Goal: Find specific page/section: Find specific page/section

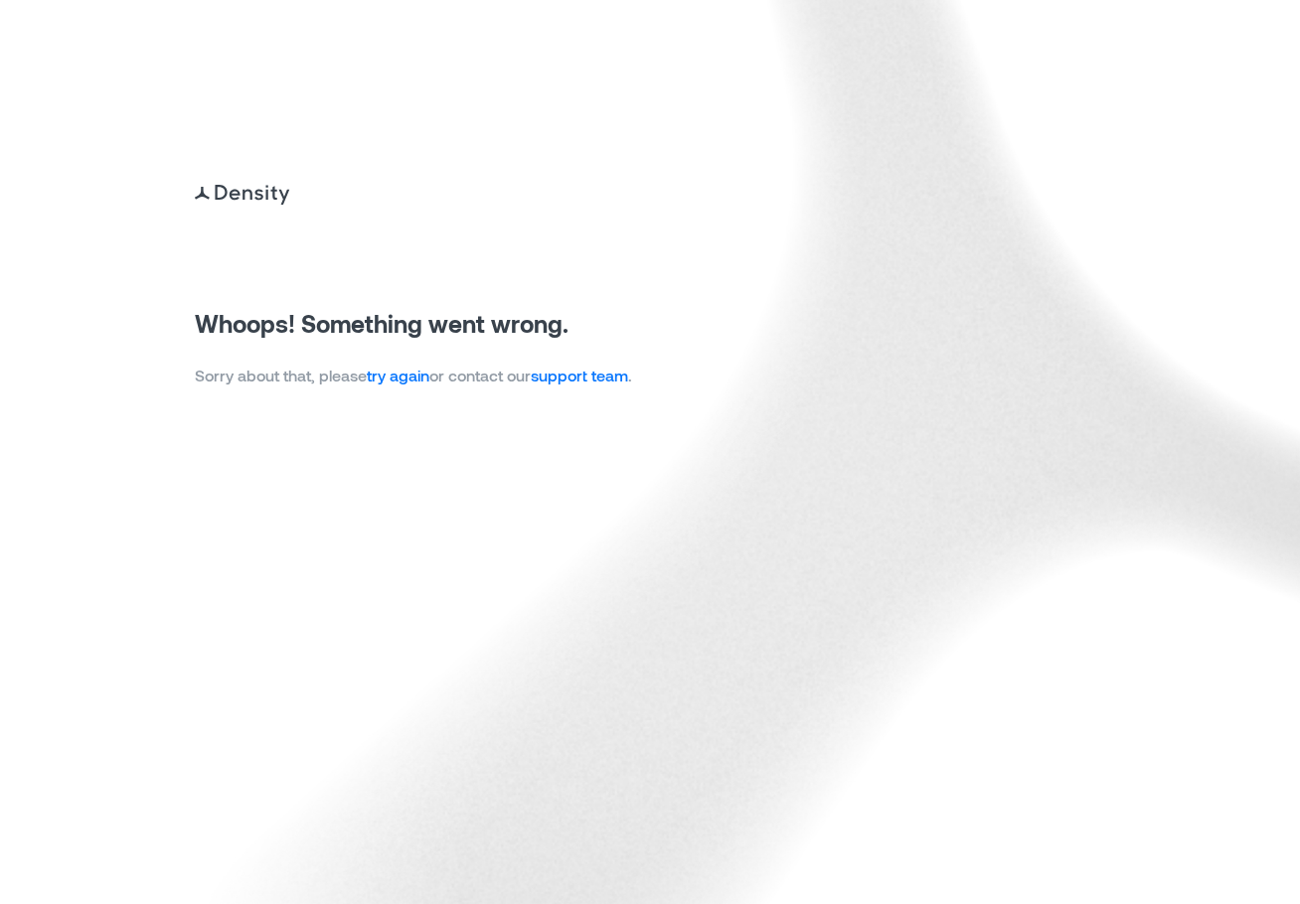
click at [391, 381] on link "try again" at bounding box center [398, 375] width 63 height 19
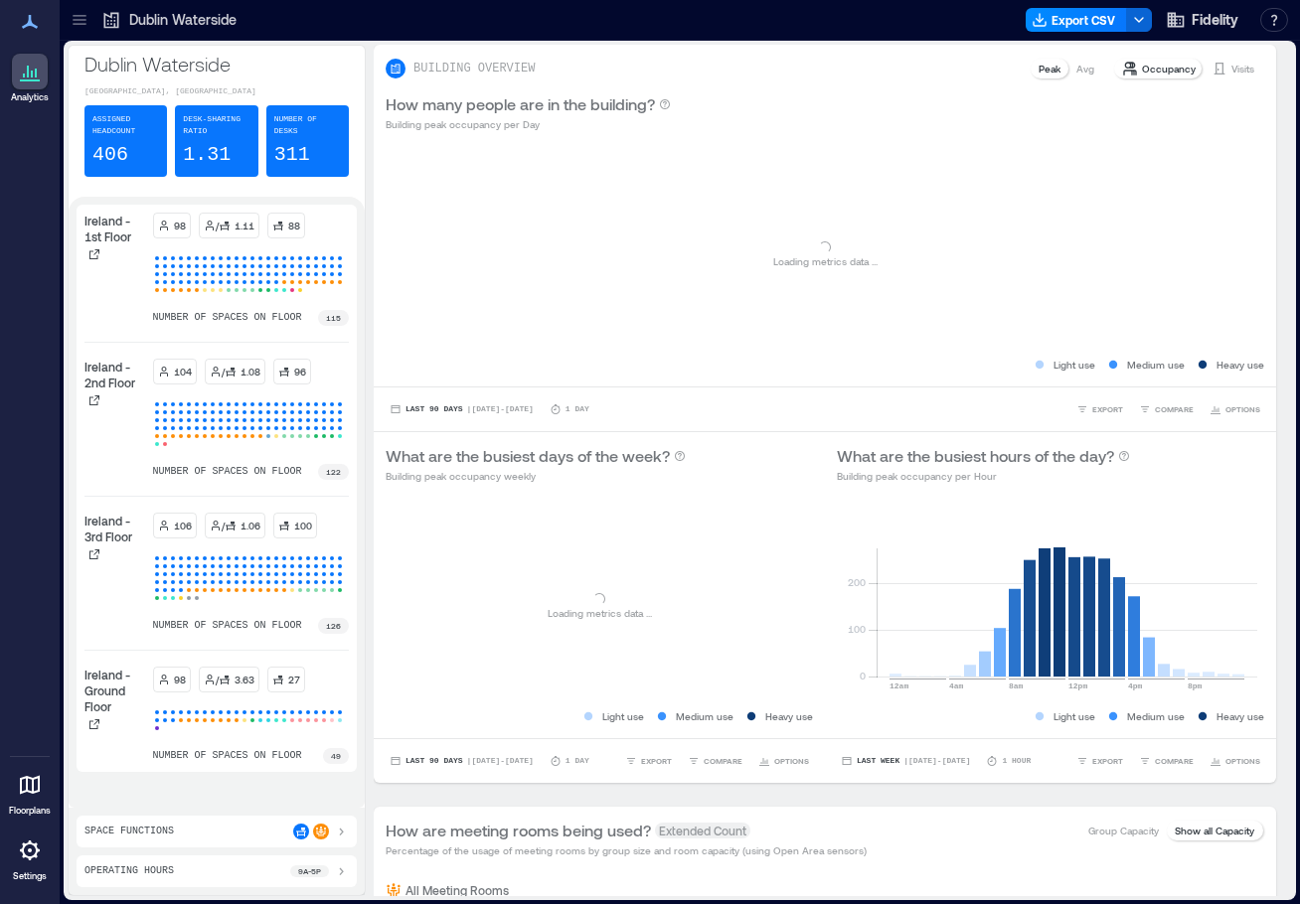
click at [82, 27] on icon at bounding box center [80, 20] width 20 height 20
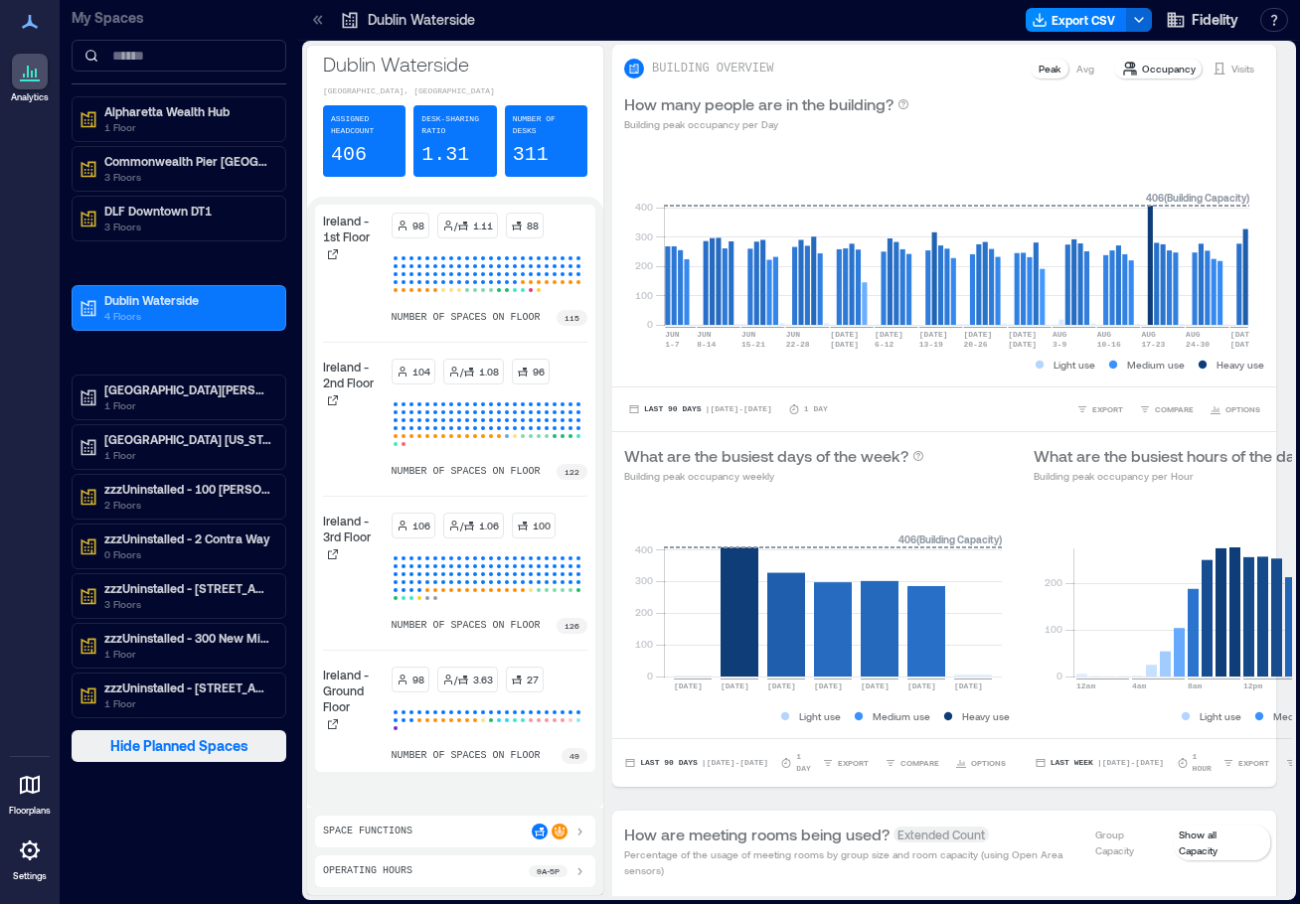
click at [122, 740] on span "Hide Planned Spaces" at bounding box center [179, 746] width 138 height 20
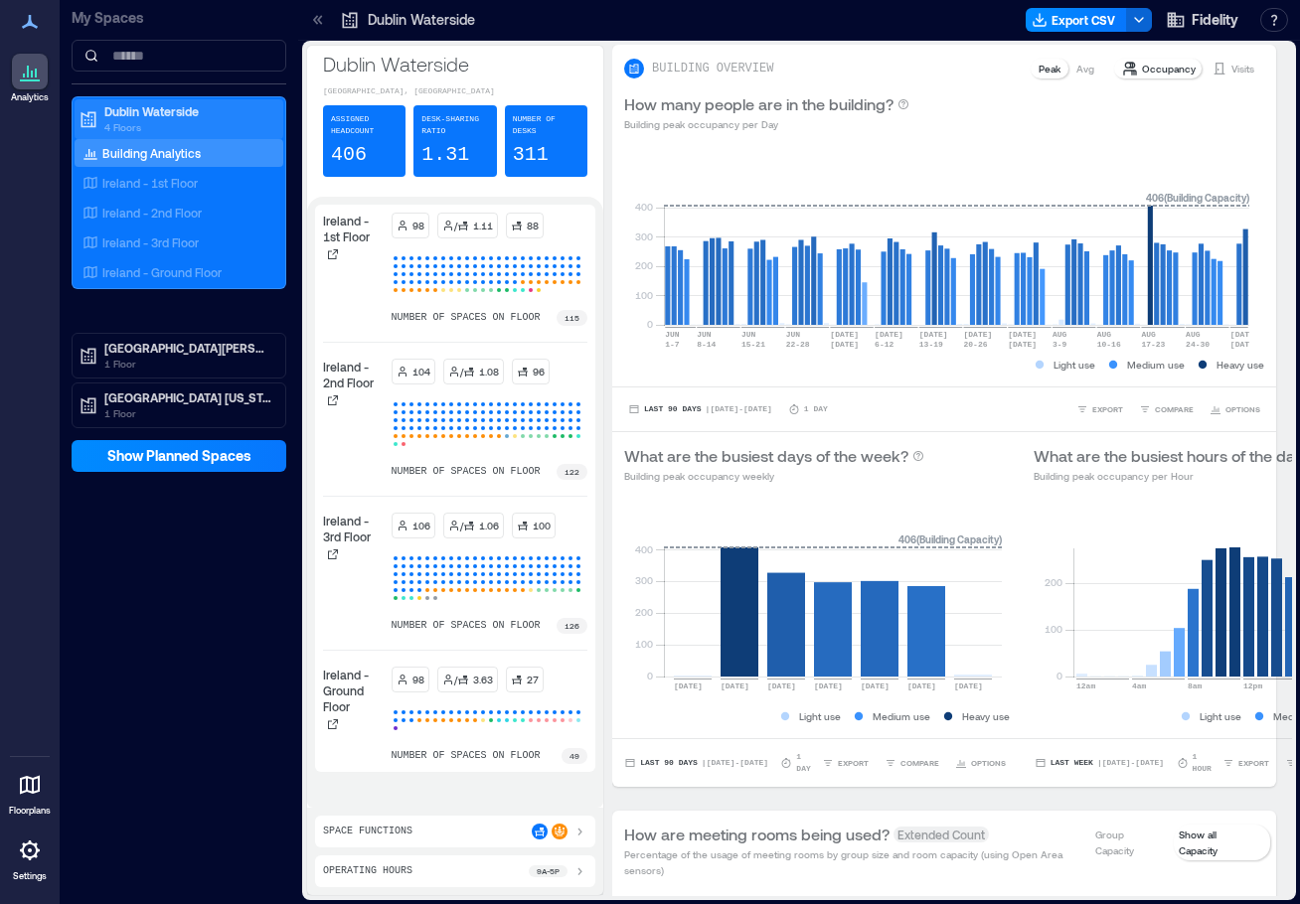
click at [166, 117] on p "Dublin Waterside" at bounding box center [187, 111] width 167 height 16
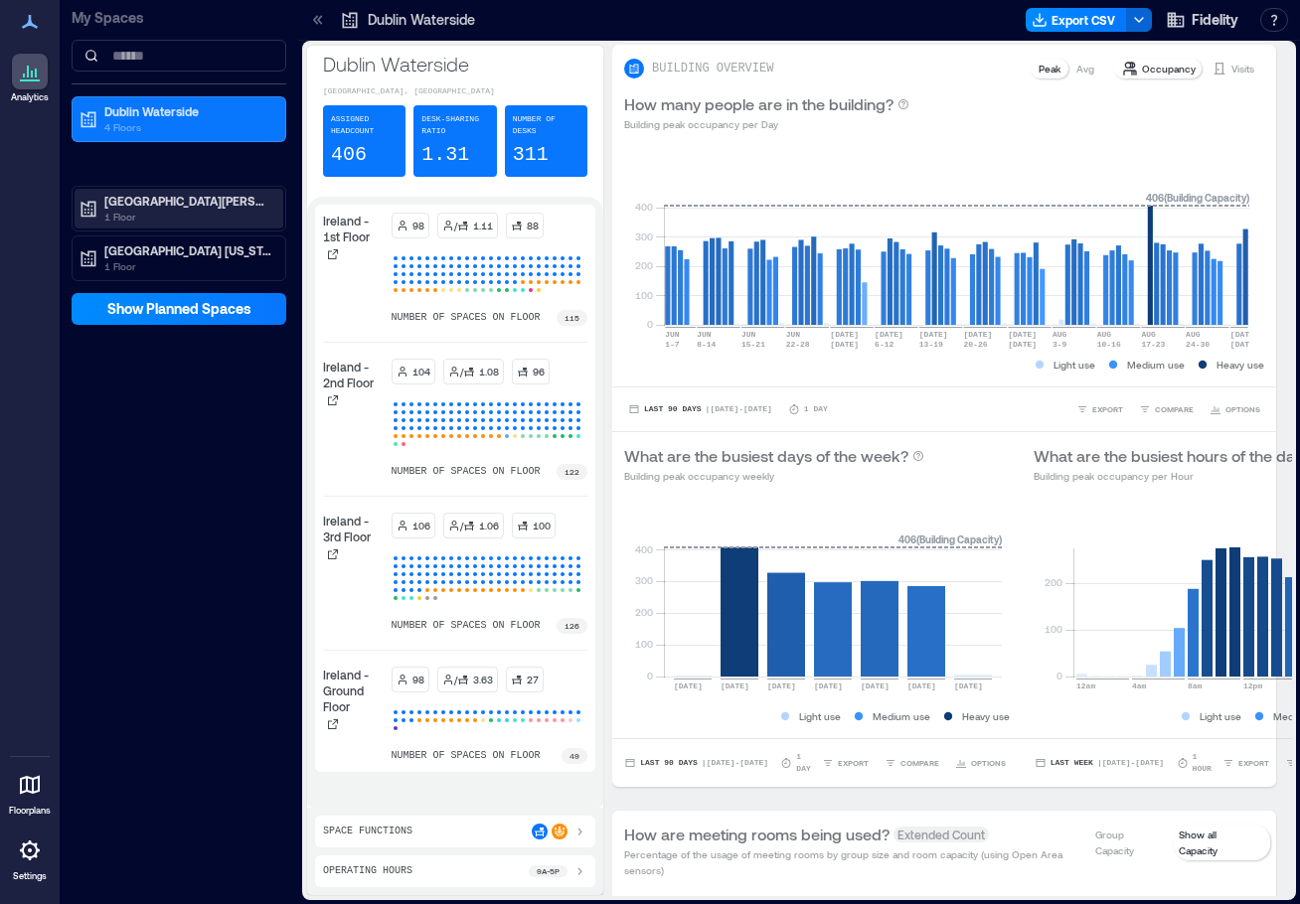
click at [187, 205] on p "[GEOGRAPHIC_DATA][PERSON_NAME]" at bounding box center [187, 201] width 167 height 16
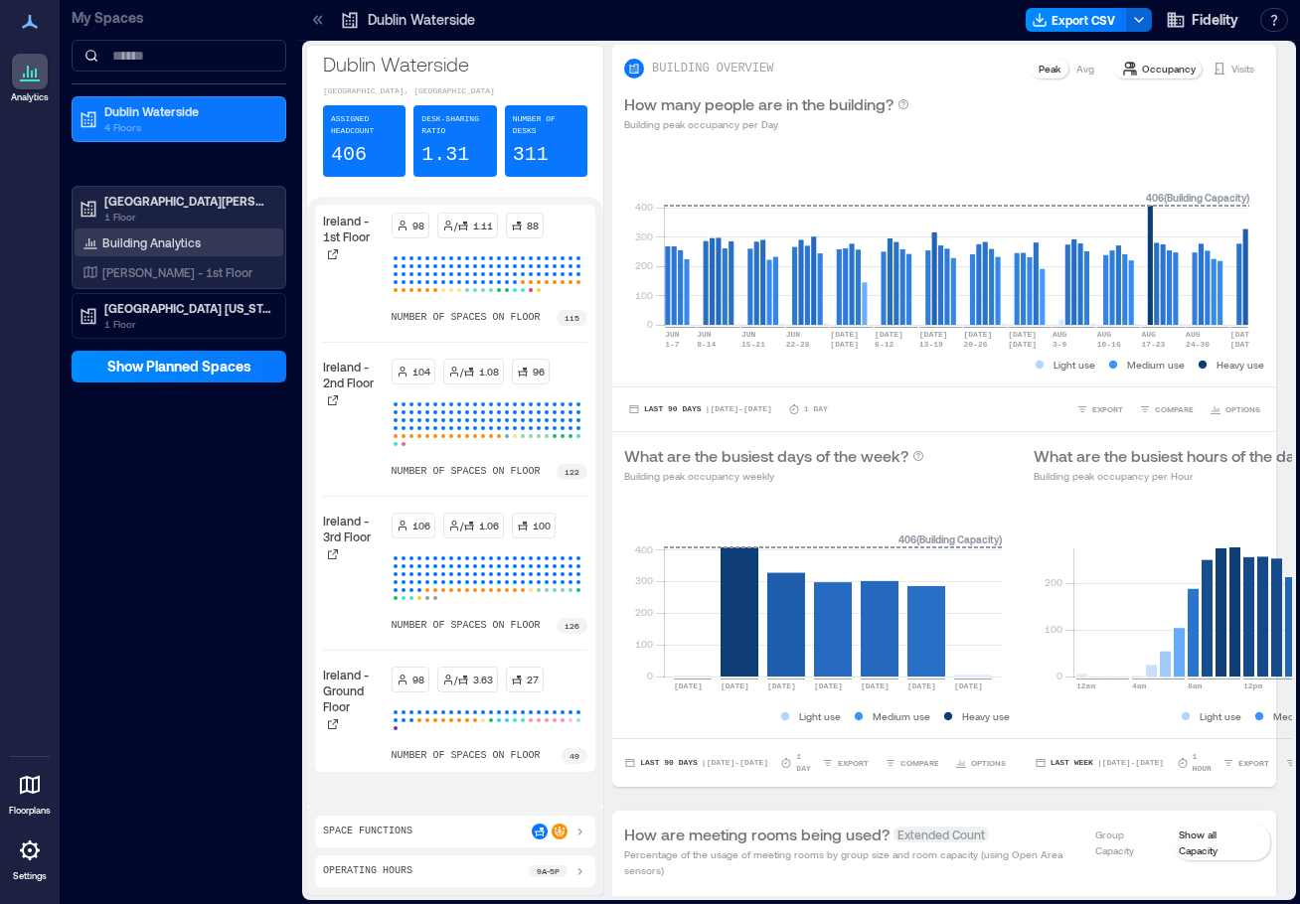
click at [183, 253] on div "Building Analytics" at bounding box center [179, 243] width 209 height 28
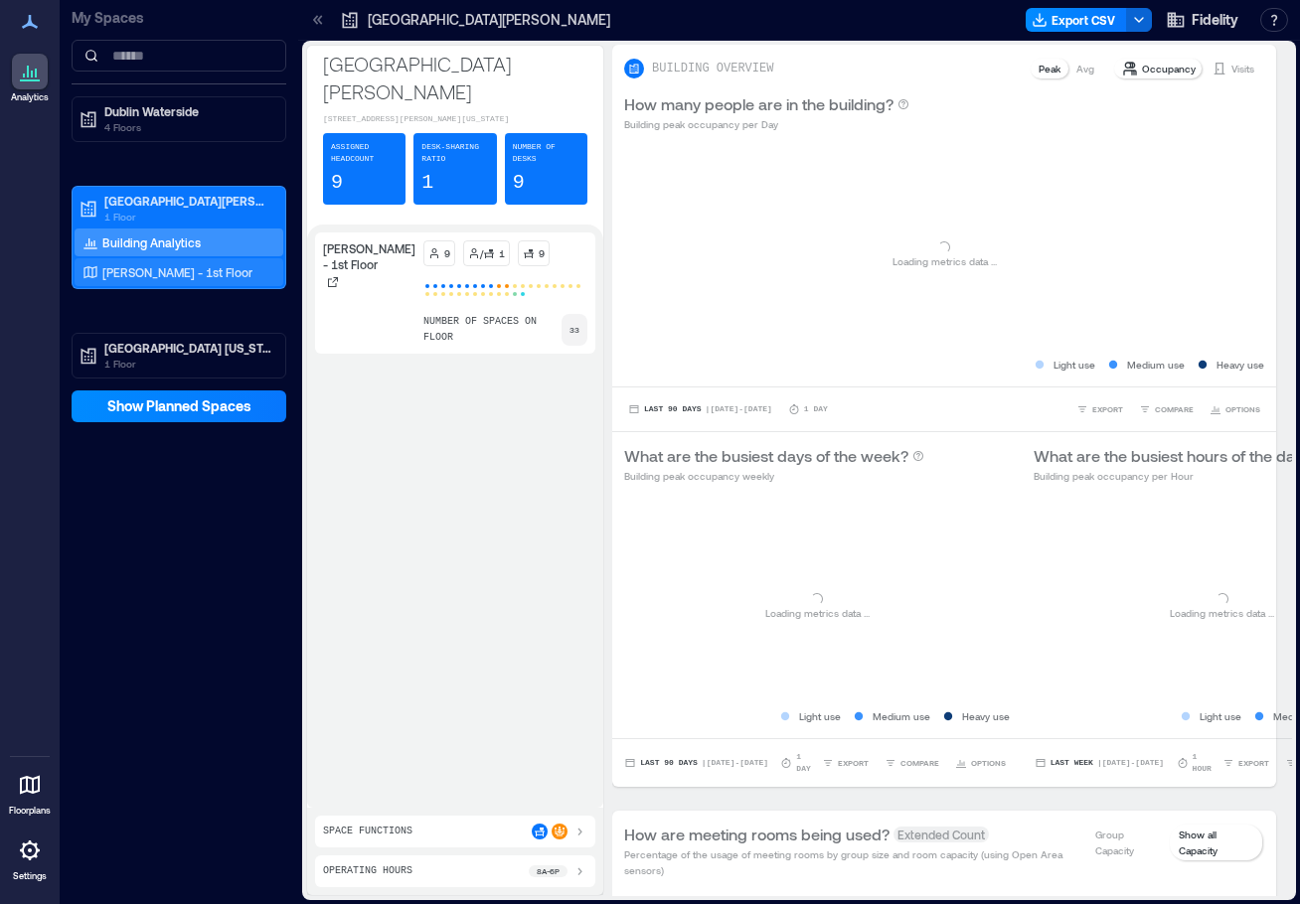
click at [183, 270] on p "[PERSON_NAME] - 1st Floor" at bounding box center [177, 272] width 150 height 16
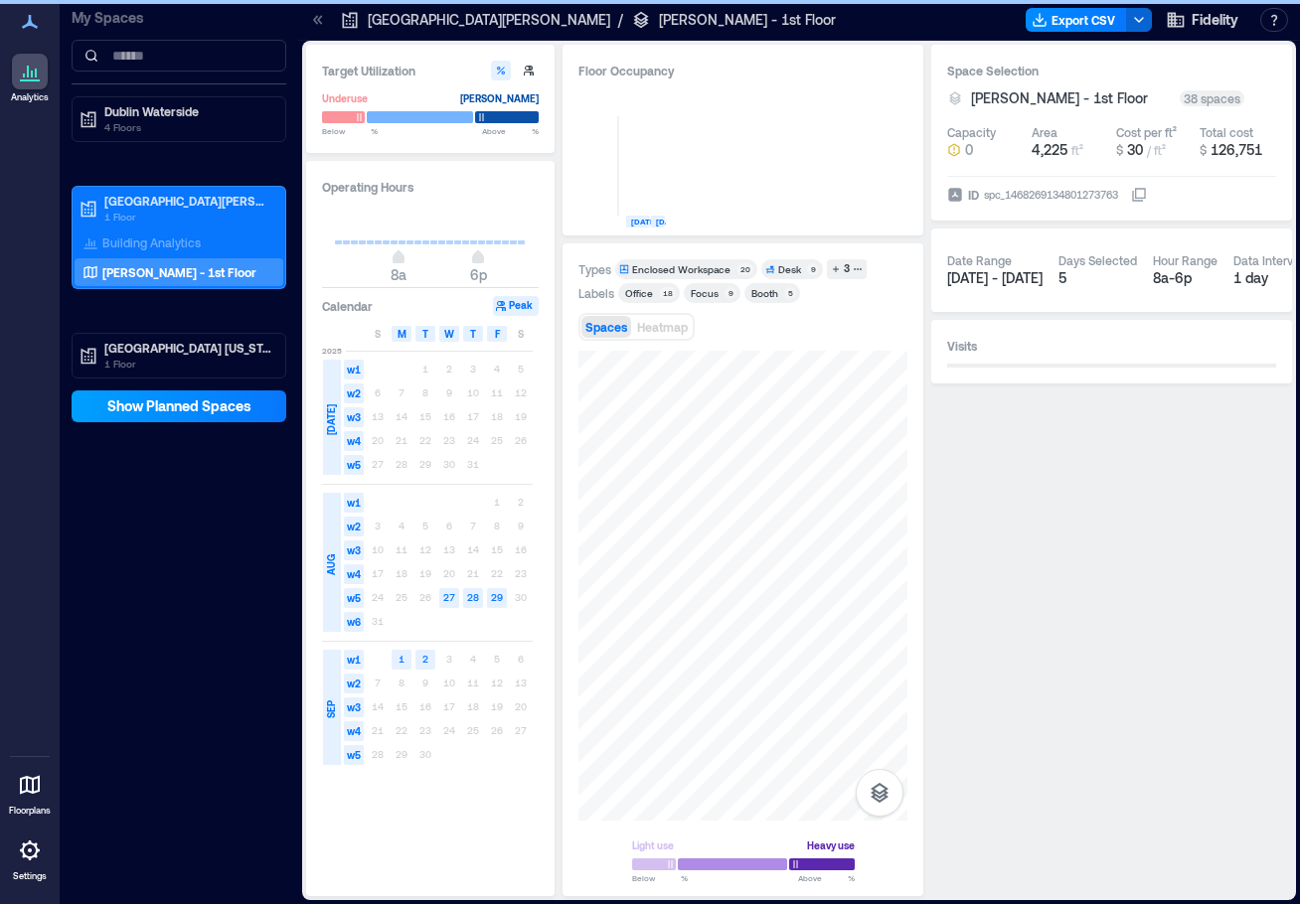
click at [174, 410] on span "Show Planned Spaces" at bounding box center [179, 406] width 144 height 20
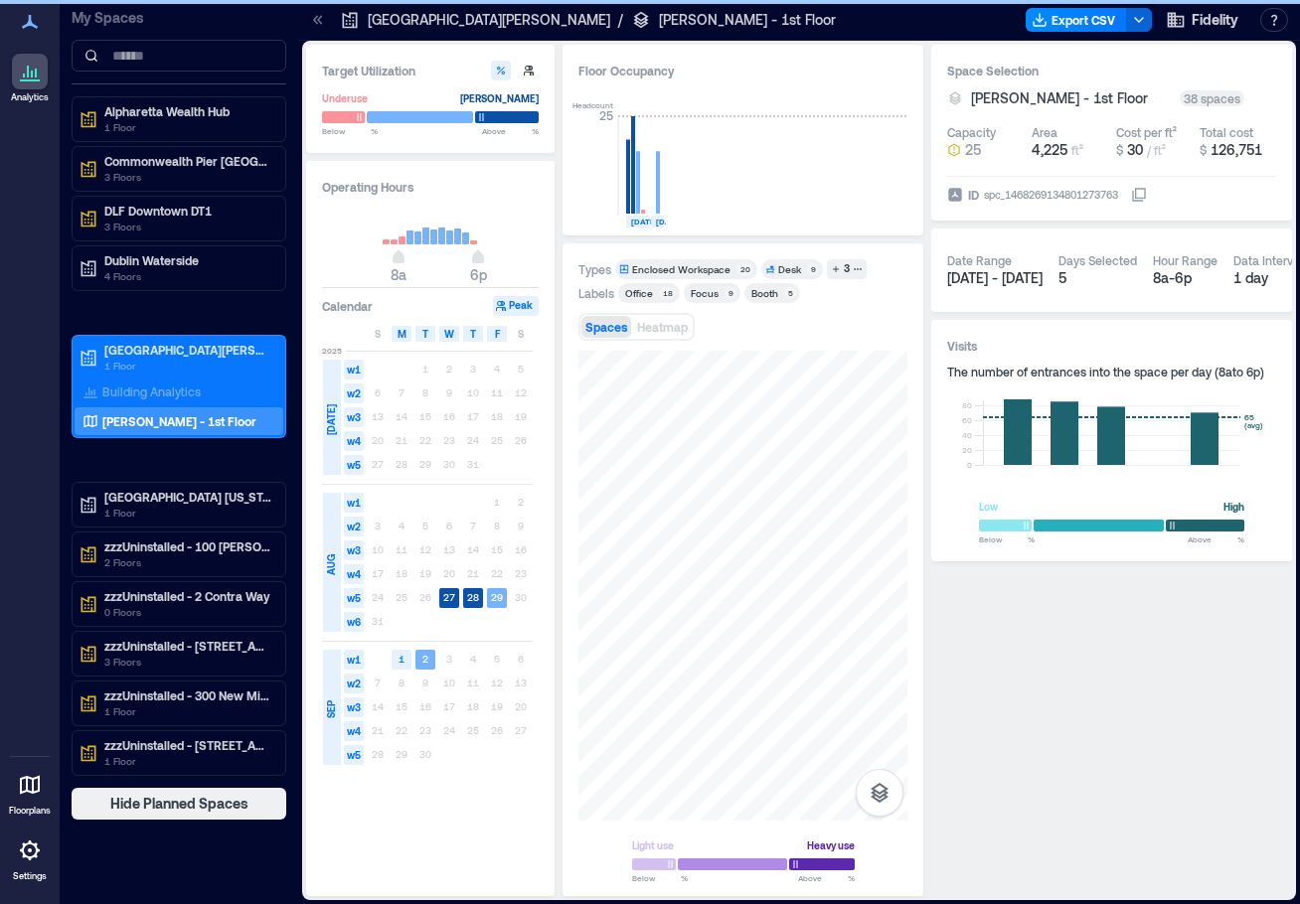
click at [156, 809] on span "Hide Planned Spaces" at bounding box center [179, 804] width 138 height 20
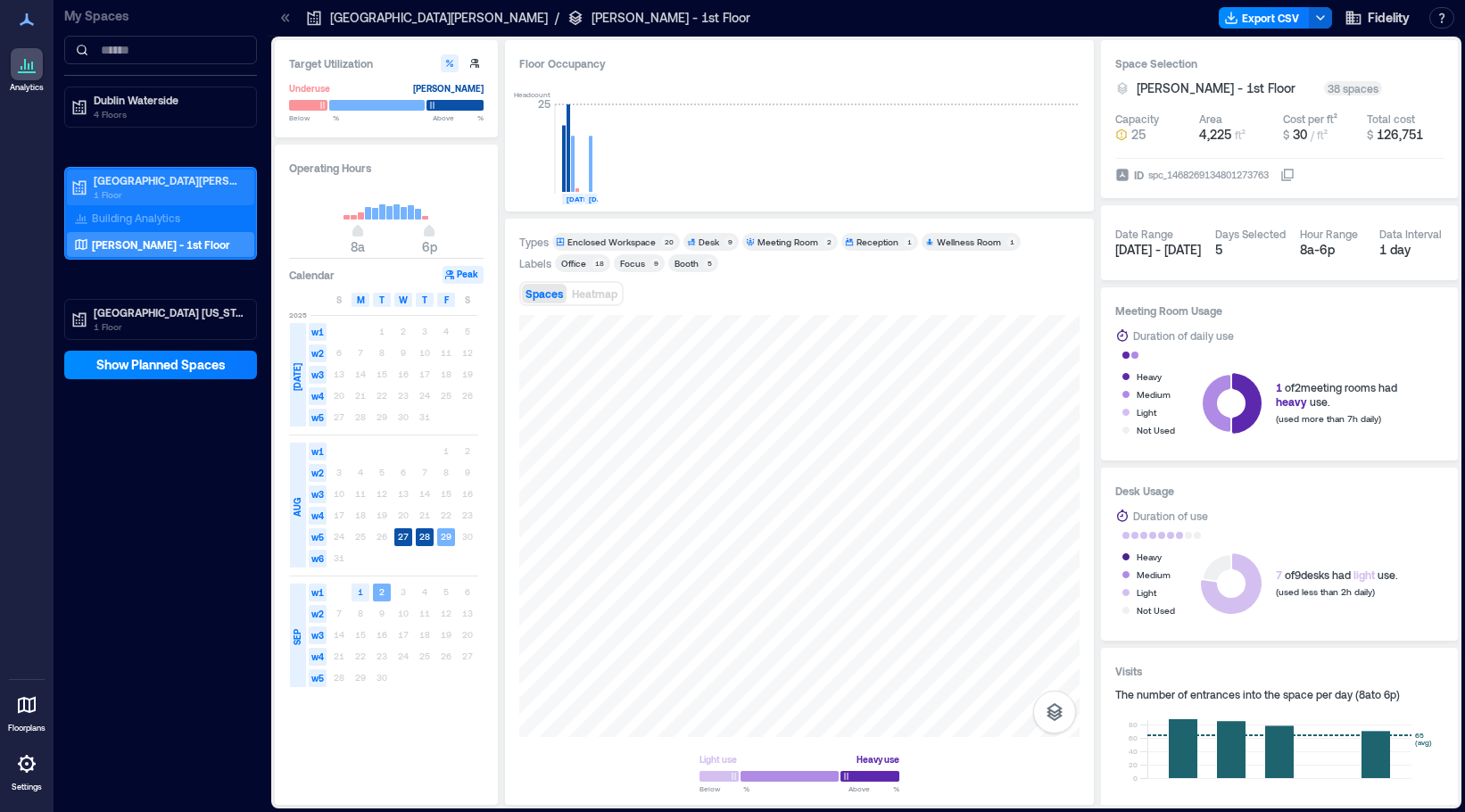
click at [162, 186] on p "[GEOGRAPHIC_DATA][PERSON_NAME]" at bounding box center [168, 181] width 150 height 14
